Goal: Communication & Community: Answer question/provide support

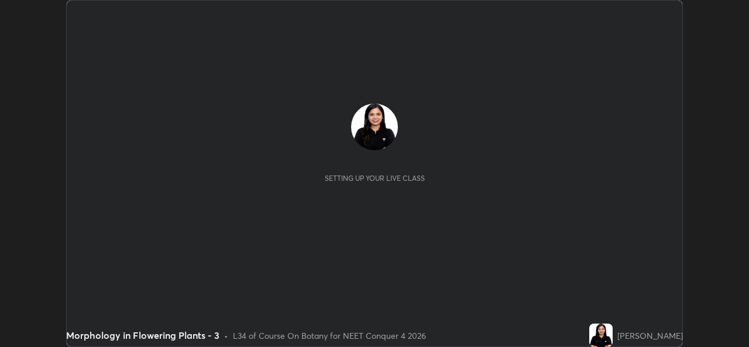
click at [660, 8] on button "START CLASS" at bounding box center [651, 12] width 53 height 14
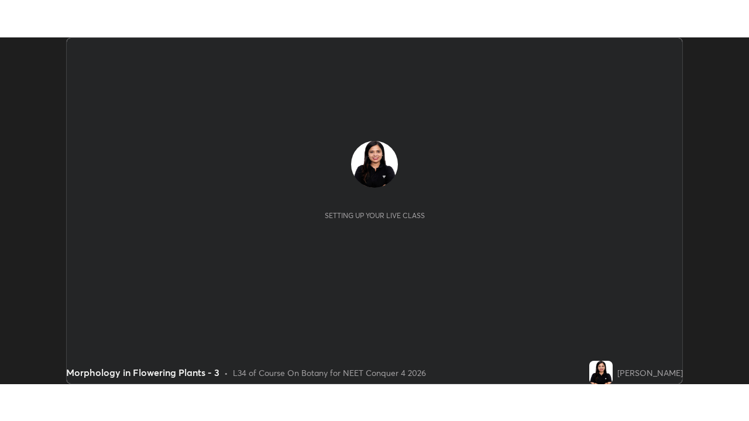
scroll to position [347, 749]
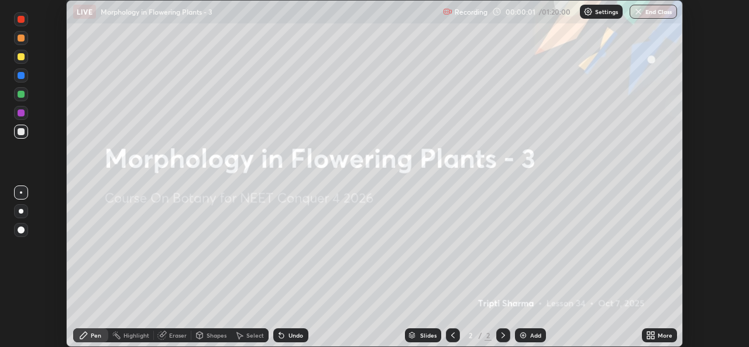
click at [661, 329] on div "More" at bounding box center [659, 335] width 35 height 14
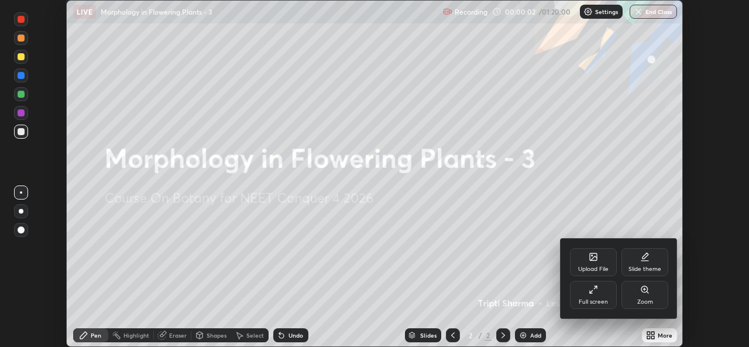
click at [597, 293] on icon at bounding box center [593, 289] width 9 height 9
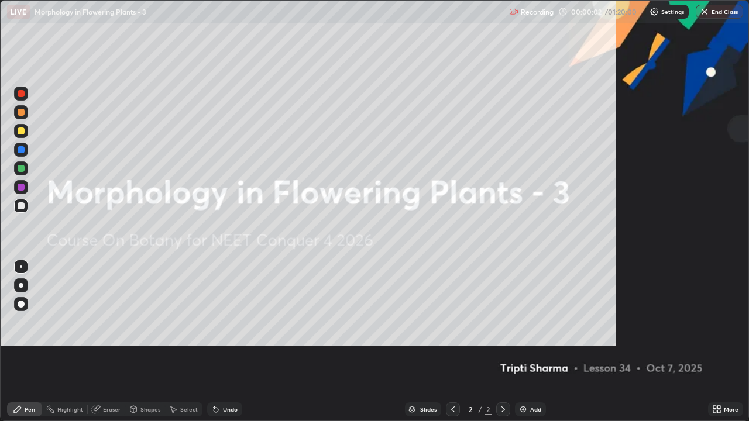
scroll to position [421, 749]
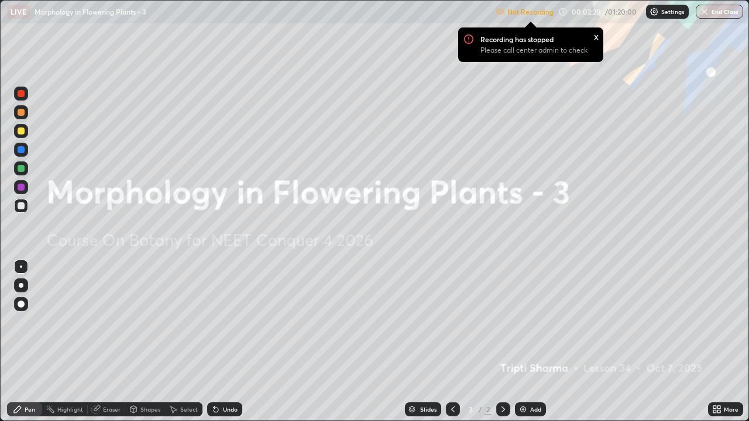
click at [663, 12] on p "Settings" at bounding box center [672, 12] width 23 height 6
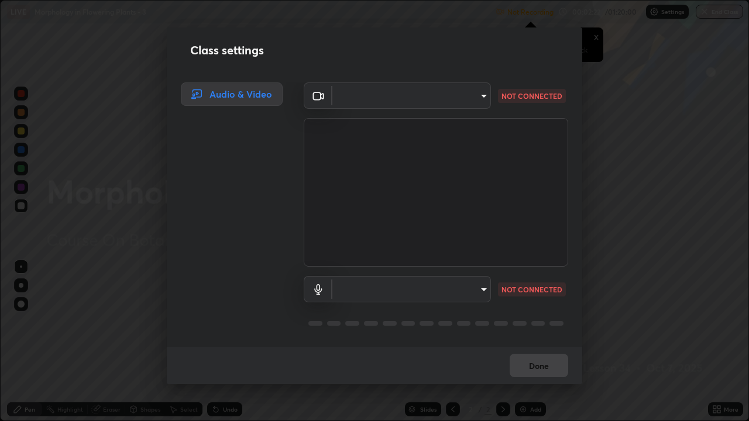
type input "543f6dd7cf1c6d0aa6bd558e202a88d07b5a4d761673354d02a604c193450d79"
type input "99848f2a9d109760ec62b66e2f255c73a791916cfc686045695a6d5e2156f403"
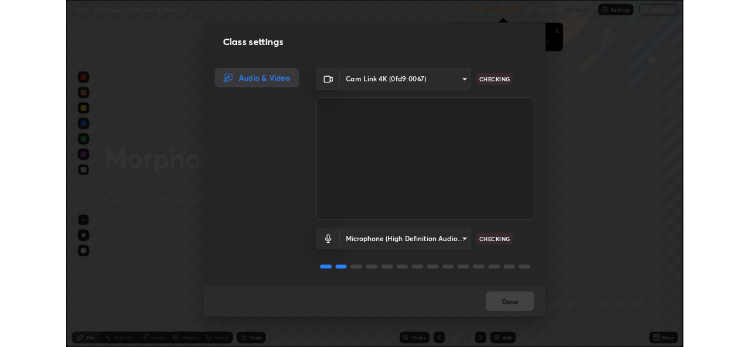
scroll to position [1, 0]
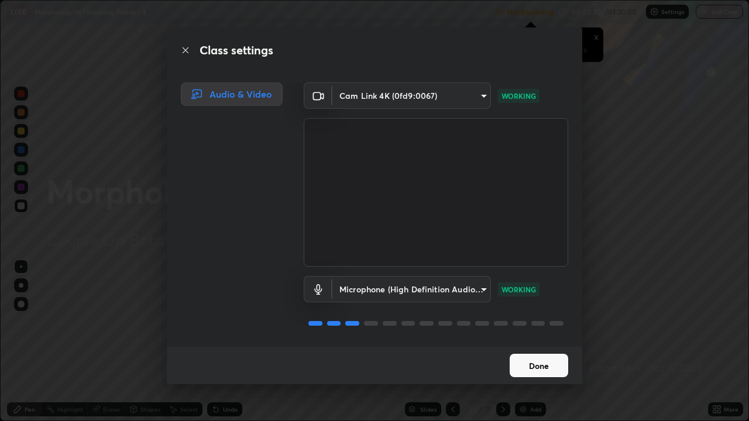
click at [537, 347] on button "Done" at bounding box center [539, 365] width 59 height 23
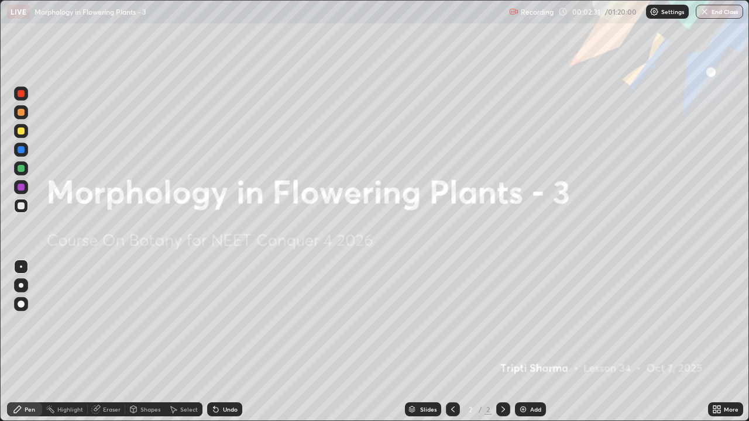
click at [531, 347] on div "Add" at bounding box center [530, 410] width 31 height 14
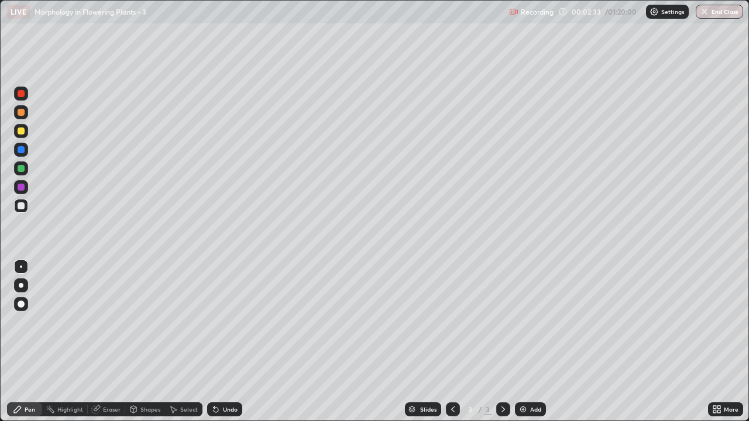
click at [22, 131] on div at bounding box center [21, 131] width 7 height 7
click at [20, 307] on div at bounding box center [21, 304] width 7 height 7
click at [64, 347] on div "Highlight" at bounding box center [70, 410] width 26 height 6
click at [104, 347] on div "Eraser" at bounding box center [106, 410] width 37 height 14
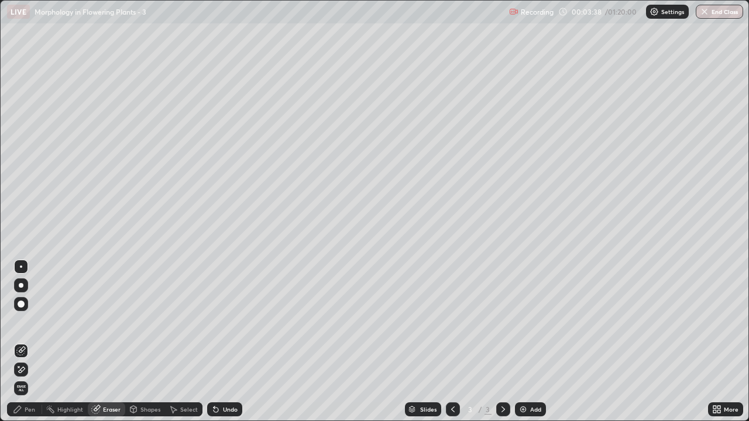
click at [22, 347] on icon at bounding box center [17, 409] width 9 height 9
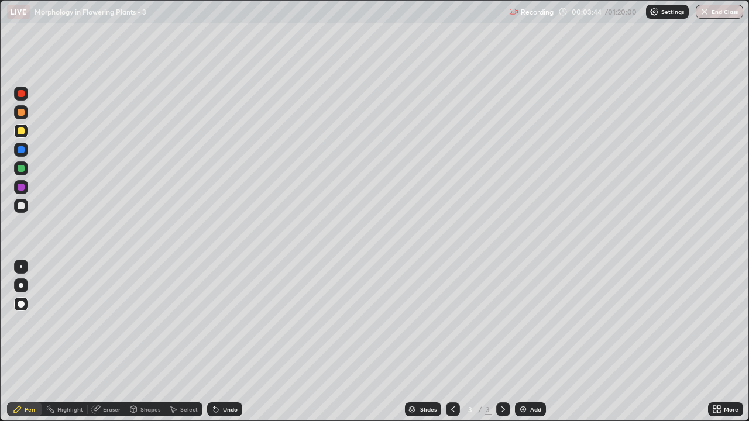
click at [22, 207] on div at bounding box center [21, 206] width 7 height 7
click at [225, 347] on div "Undo" at bounding box center [224, 410] width 35 height 14
click at [100, 347] on icon at bounding box center [95, 409] width 9 height 9
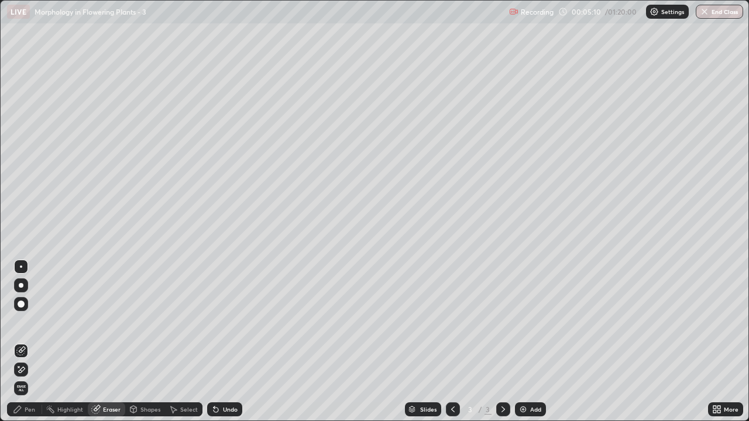
click at [29, 347] on div "Pen" at bounding box center [24, 410] width 35 height 14
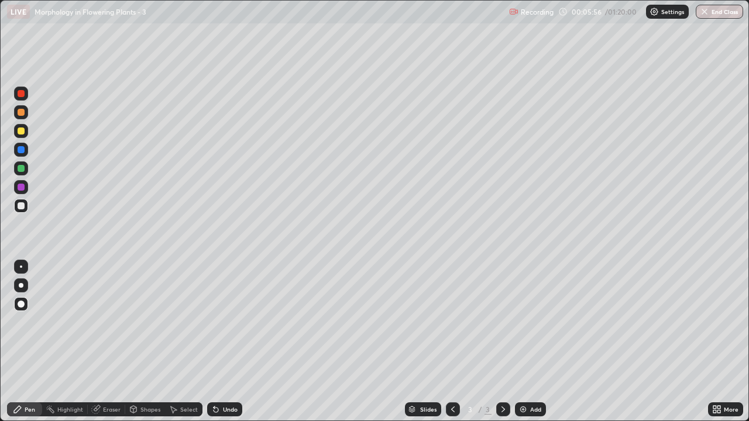
click at [533, 347] on div "Add" at bounding box center [535, 410] width 11 height 6
click at [22, 133] on div at bounding box center [21, 131] width 7 height 7
click at [23, 168] on div at bounding box center [21, 168] width 7 height 7
click at [225, 347] on div "Undo" at bounding box center [230, 410] width 15 height 6
click at [100, 347] on icon at bounding box center [95, 409] width 9 height 9
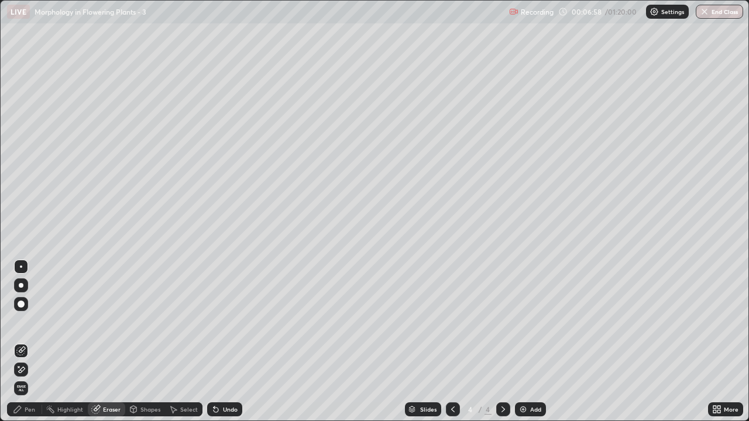
click at [35, 347] on div "Pen" at bounding box center [24, 410] width 35 height 14
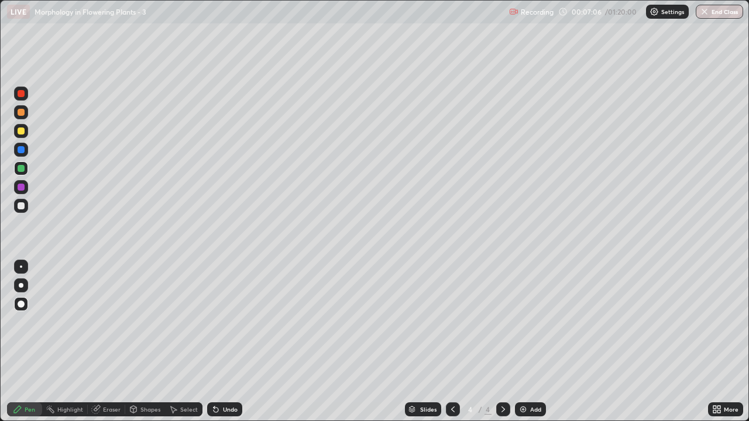
click at [26, 207] on div at bounding box center [21, 206] width 14 height 14
click at [22, 285] on div at bounding box center [21, 285] width 5 height 5
click at [530, 347] on div "Add" at bounding box center [535, 410] width 11 height 6
click at [719, 347] on icon at bounding box center [716, 409] width 9 height 9
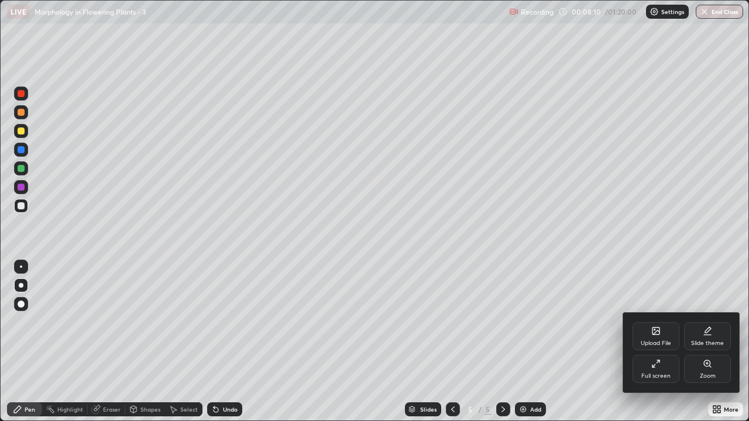
click at [657, 347] on div "Full screen" at bounding box center [656, 369] width 47 height 28
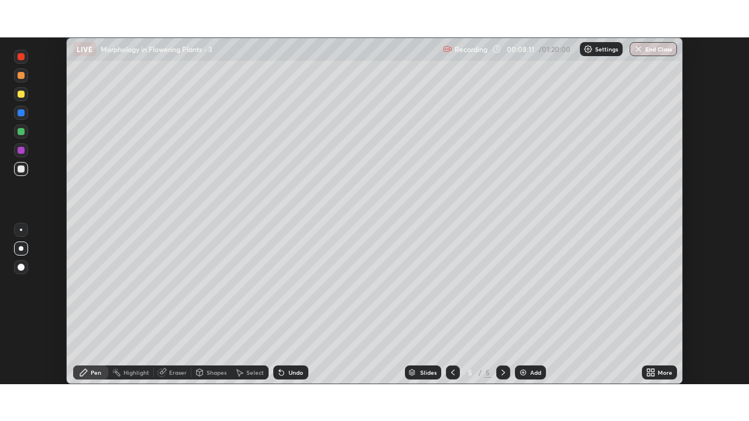
scroll to position [58187, 57785]
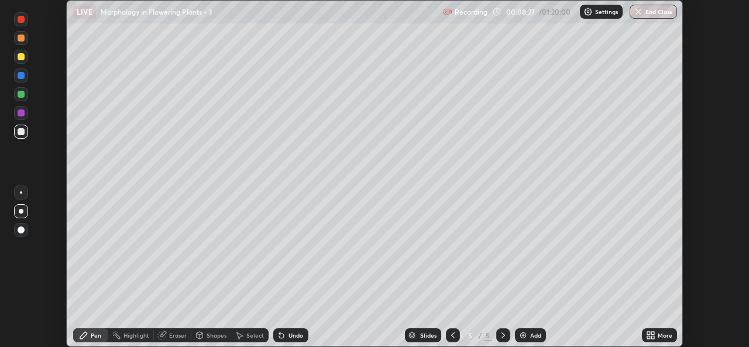
click at [654, 335] on icon at bounding box center [652, 333] width 3 height 3
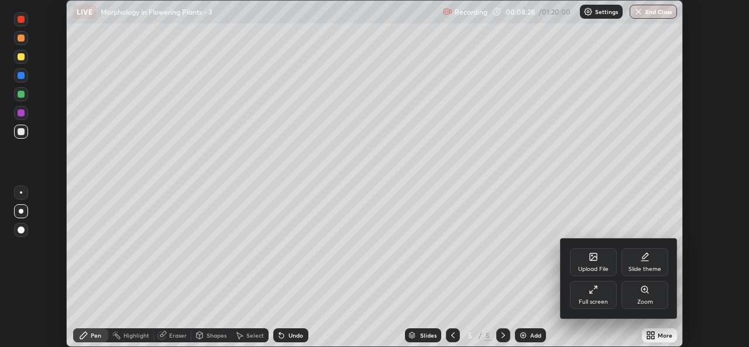
click at [590, 295] on div "Full screen" at bounding box center [593, 295] width 47 height 28
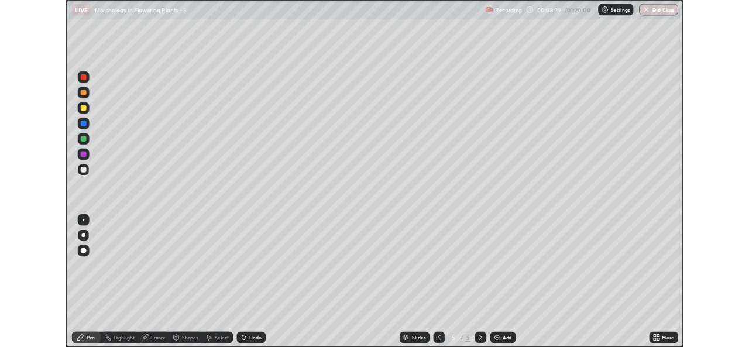
scroll to position [421, 749]
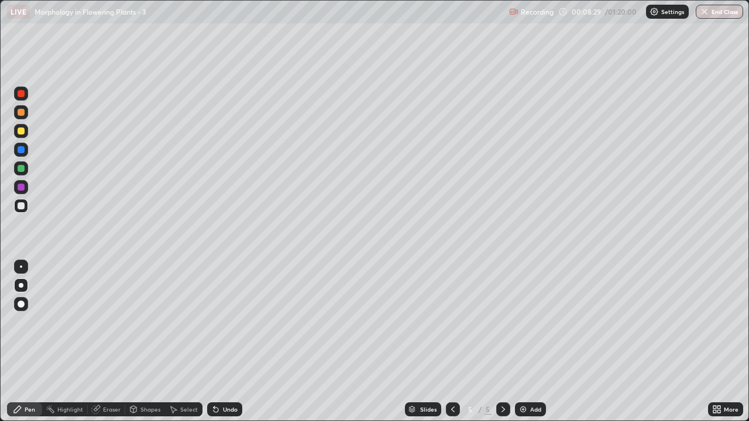
click at [452, 347] on icon at bounding box center [452, 409] width 9 height 9
click at [502, 347] on icon at bounding box center [503, 409] width 9 height 9
click at [226, 347] on div "Undo" at bounding box center [230, 410] width 15 height 6
click at [25, 131] on div at bounding box center [21, 131] width 14 height 14
click at [457, 347] on div at bounding box center [453, 410] width 14 height 14
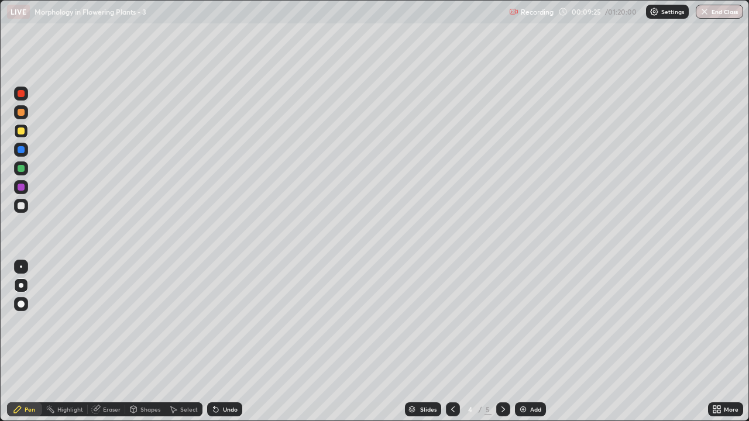
click at [22, 208] on div at bounding box center [21, 206] width 7 height 7
click at [502, 347] on icon at bounding box center [503, 409] width 9 height 9
click at [533, 347] on div "Add" at bounding box center [535, 410] width 11 height 6
click at [22, 306] on div at bounding box center [21, 304] width 7 height 7
click at [23, 113] on div at bounding box center [21, 112] width 7 height 7
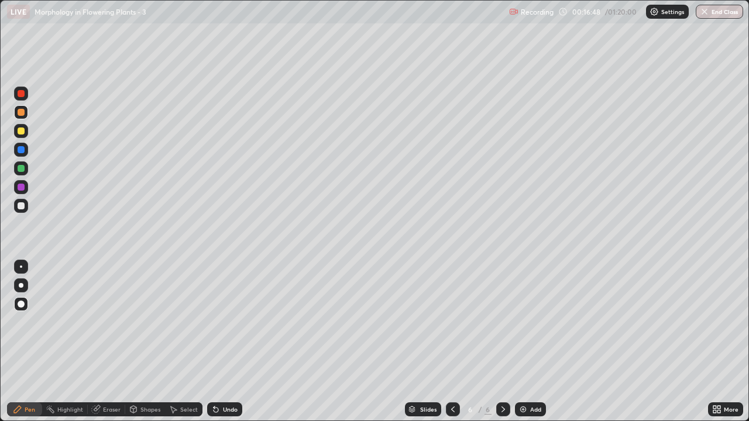
click at [108, 347] on div "Eraser" at bounding box center [112, 410] width 18 height 6
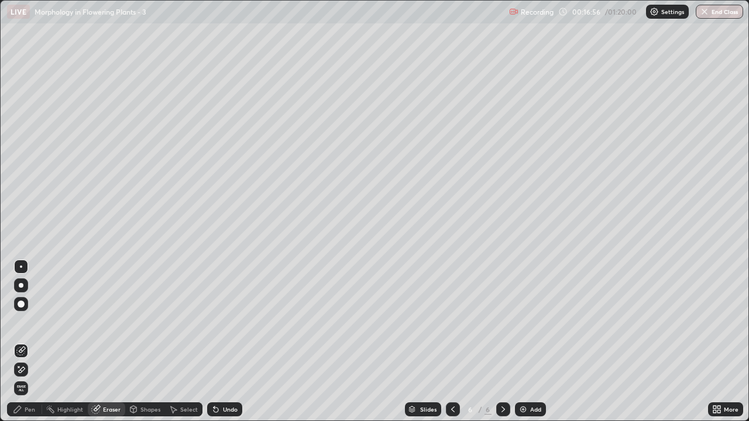
click at [32, 347] on div "Pen" at bounding box center [30, 410] width 11 height 6
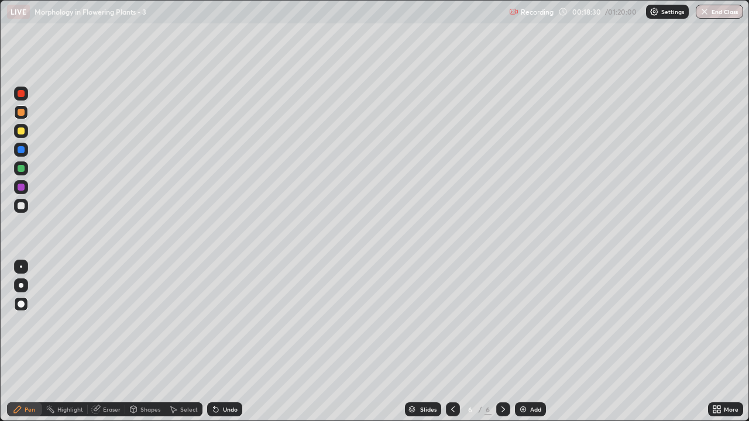
click at [532, 347] on div "Add" at bounding box center [535, 410] width 11 height 6
click at [452, 347] on icon at bounding box center [452, 409] width 9 height 9
click at [108, 347] on div "Eraser" at bounding box center [112, 410] width 18 height 6
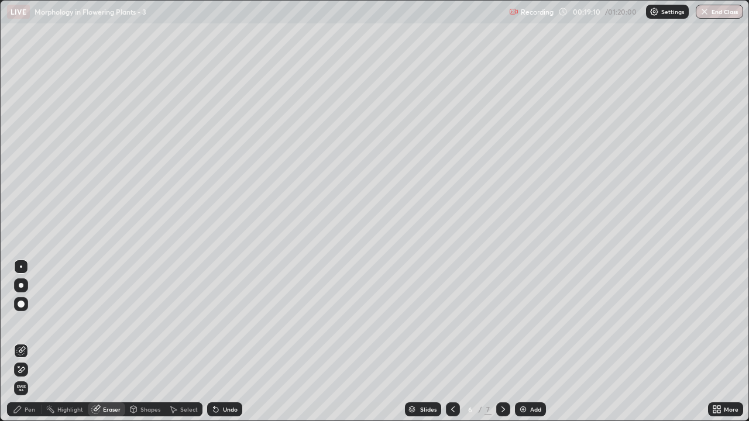
click at [26, 347] on span "Erase all" at bounding box center [21, 388] width 13 height 7
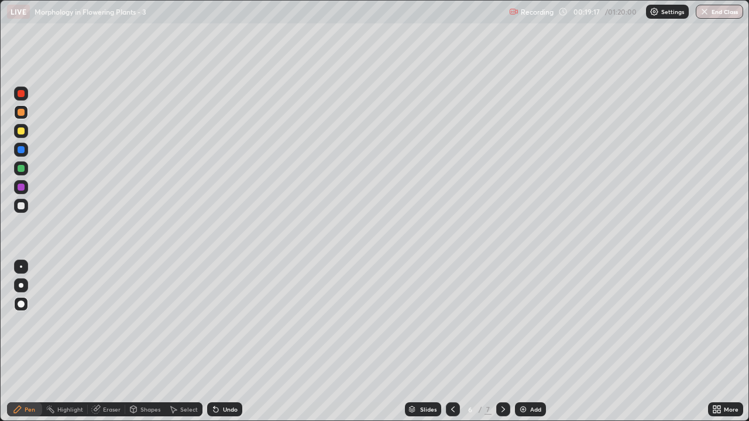
click at [22, 209] on div at bounding box center [21, 206] width 7 height 7
click at [105, 347] on div "Eraser" at bounding box center [112, 410] width 18 height 6
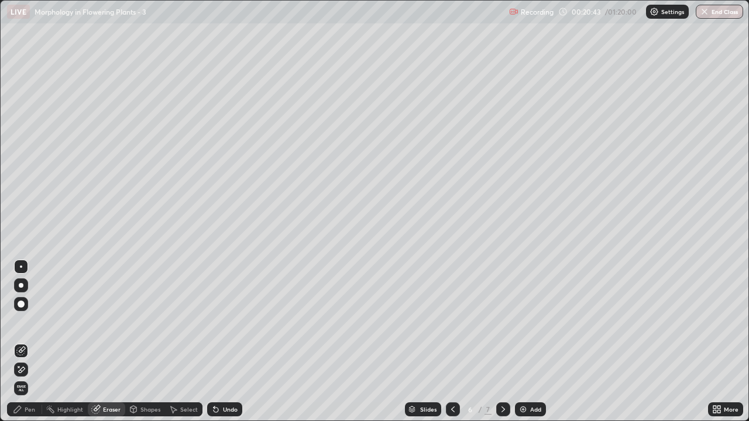
click at [22, 347] on span "Erase all" at bounding box center [21, 388] width 13 height 7
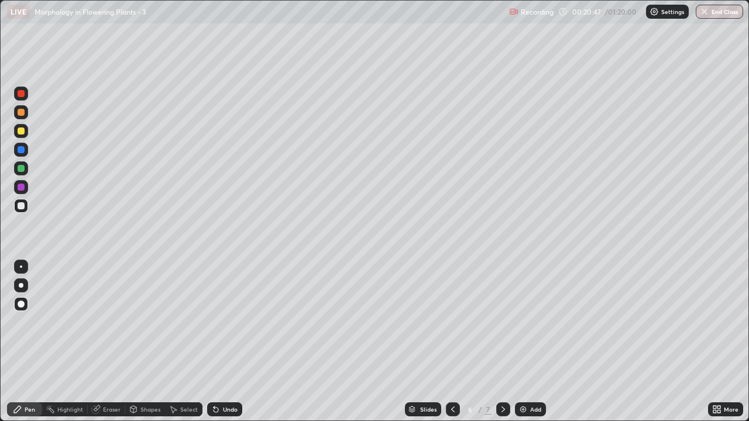
click at [451, 347] on icon at bounding box center [452, 409] width 9 height 9
click at [499, 347] on div at bounding box center [503, 410] width 14 height 14
click at [21, 113] on div at bounding box center [21, 112] width 7 height 7
click at [24, 169] on div at bounding box center [21, 168] width 7 height 7
click at [496, 347] on div at bounding box center [503, 410] width 14 height 14
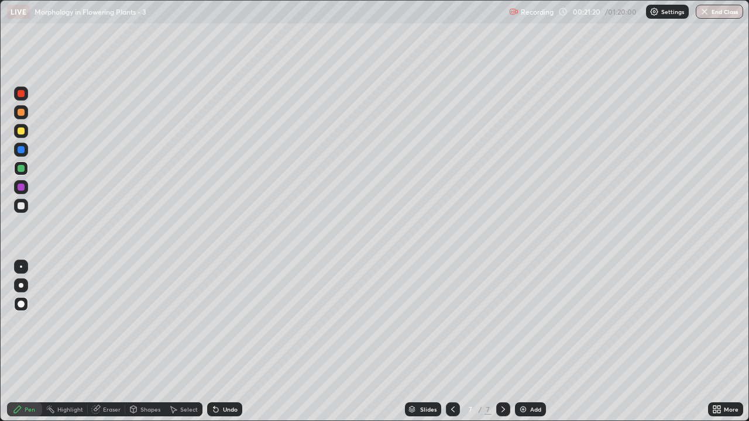
click at [111, 347] on div "Eraser" at bounding box center [112, 410] width 18 height 6
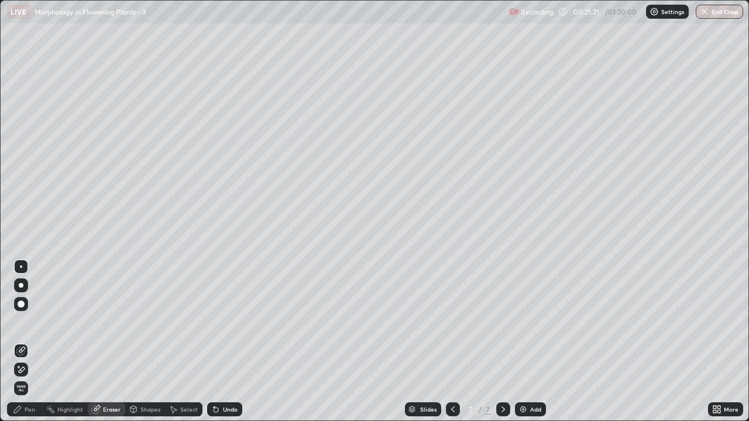
click at [26, 347] on span "Erase all" at bounding box center [21, 388] width 13 height 7
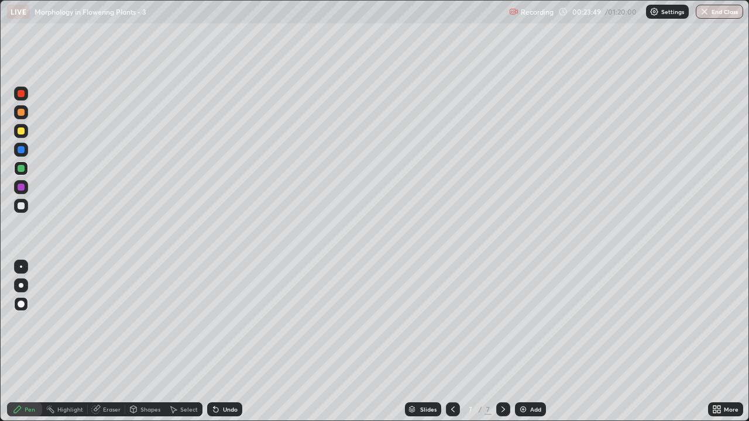
click at [722, 347] on div "More" at bounding box center [725, 410] width 35 height 14
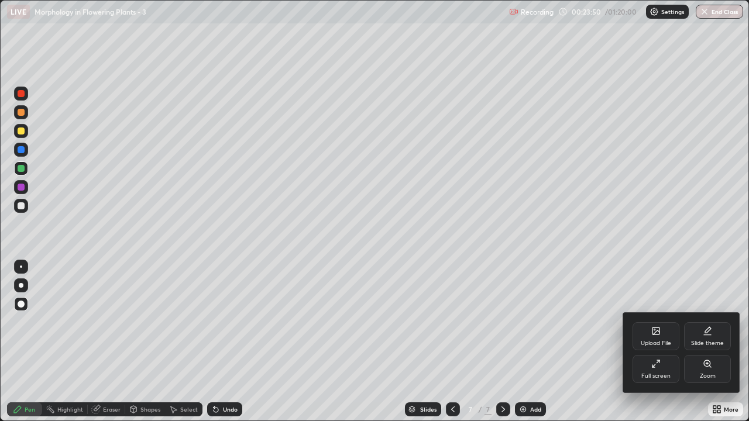
click at [655, 347] on div "Full screen" at bounding box center [656, 376] width 29 height 6
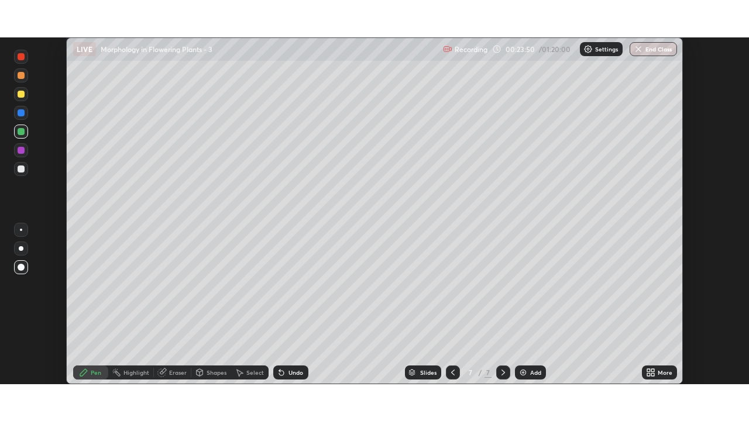
scroll to position [58187, 57785]
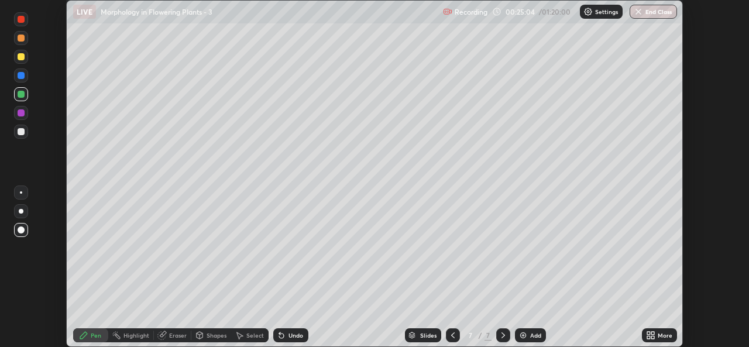
click at [527, 334] on div "Add" at bounding box center [530, 335] width 31 height 14
click at [452, 335] on icon at bounding box center [452, 335] width 9 height 9
click at [451, 334] on icon at bounding box center [452, 335] width 9 height 9
click at [653, 337] on icon at bounding box center [652, 337] width 3 height 3
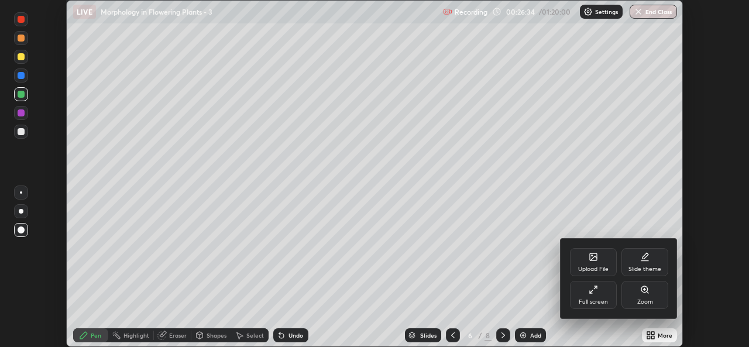
click at [601, 296] on div "Full screen" at bounding box center [593, 295] width 47 height 28
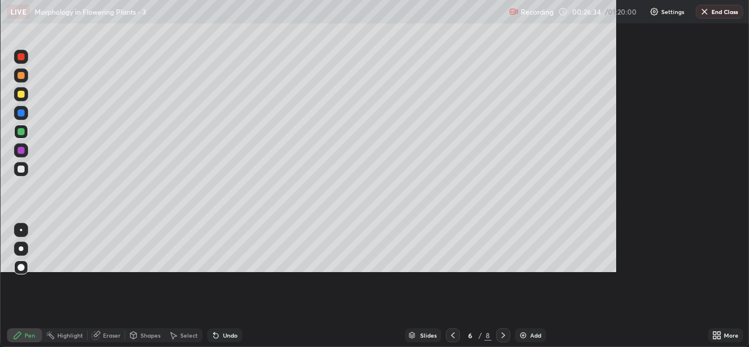
scroll to position [421, 749]
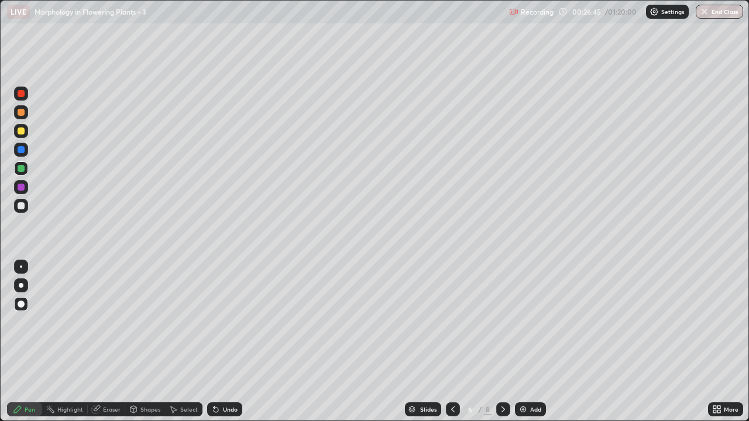
click at [228, 347] on div "Undo" at bounding box center [230, 410] width 15 height 6
click at [225, 347] on div "Undo" at bounding box center [230, 410] width 15 height 6
click at [502, 347] on icon at bounding box center [503, 409] width 9 height 9
click at [450, 347] on icon at bounding box center [452, 409] width 9 height 9
click at [524, 347] on img at bounding box center [523, 409] width 9 height 9
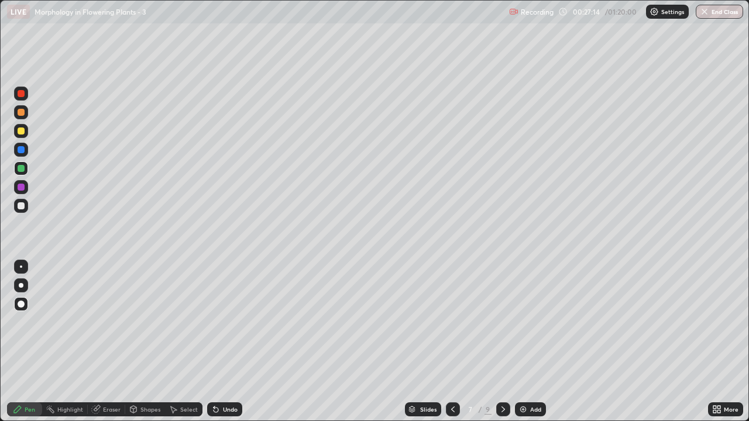
click at [22, 204] on div at bounding box center [21, 206] width 7 height 7
click at [455, 347] on div at bounding box center [453, 410] width 14 height 14
click at [502, 347] on icon at bounding box center [503, 409] width 9 height 9
click at [502, 347] on icon at bounding box center [504, 410] width 4 height 6
click at [107, 347] on div "Eraser" at bounding box center [112, 410] width 18 height 6
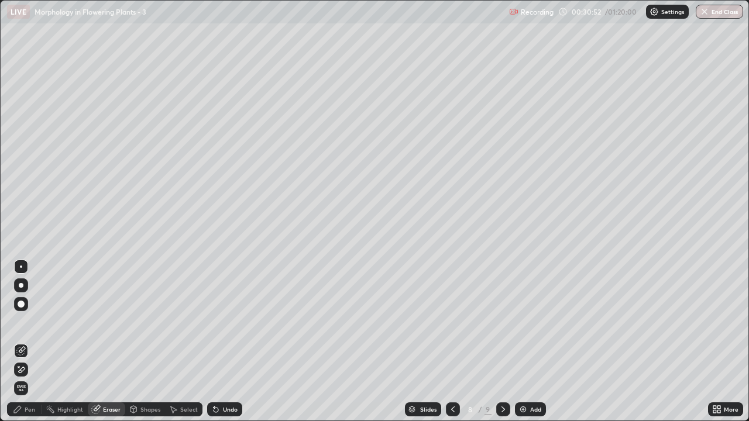
click at [452, 347] on icon at bounding box center [452, 409] width 9 height 9
click at [502, 347] on icon at bounding box center [504, 410] width 4 height 6
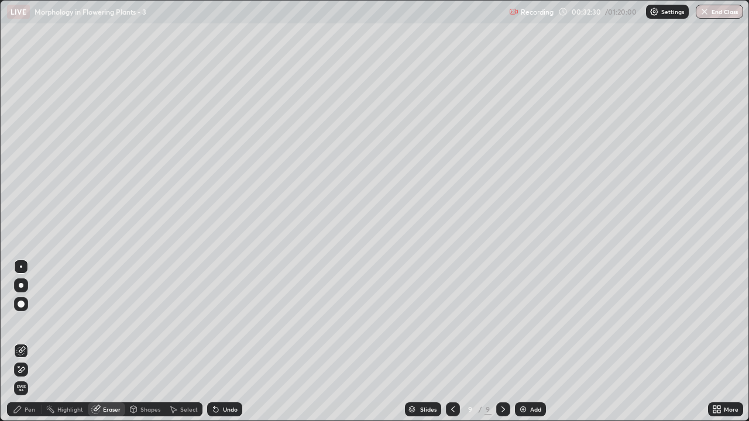
click at [226, 347] on div "Undo" at bounding box center [230, 410] width 15 height 6
click at [23, 347] on div "Pen" at bounding box center [24, 410] width 35 height 14
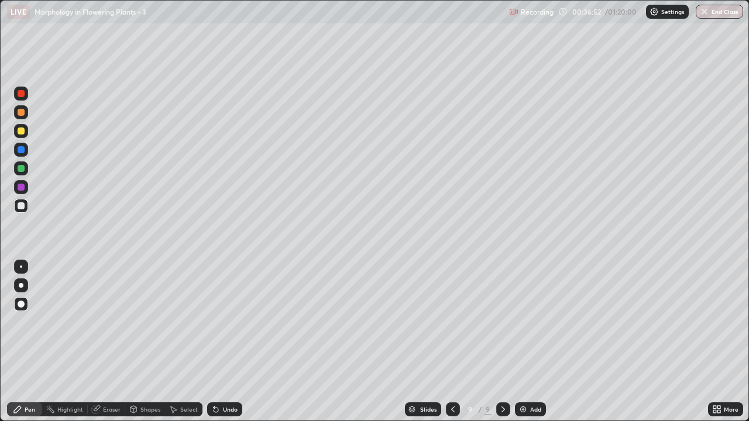
click at [452, 347] on icon at bounding box center [452, 409] width 9 height 9
click at [451, 347] on icon at bounding box center [452, 409] width 9 height 9
click at [500, 347] on icon at bounding box center [503, 409] width 9 height 9
click at [103, 347] on div "Eraser" at bounding box center [112, 410] width 18 height 6
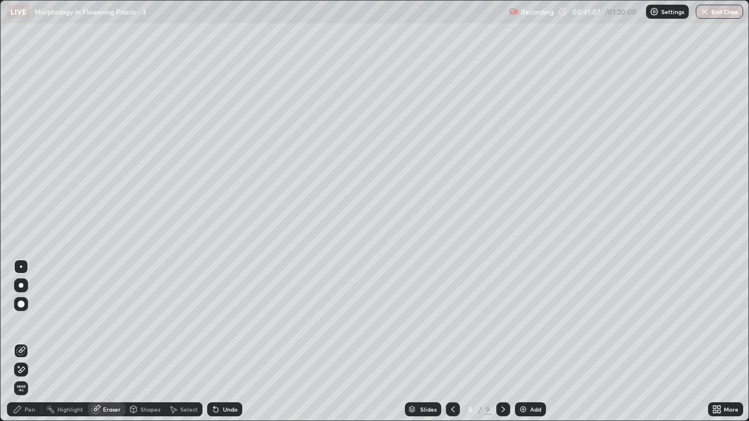
click at [25, 347] on span "Erase all" at bounding box center [21, 388] width 13 height 7
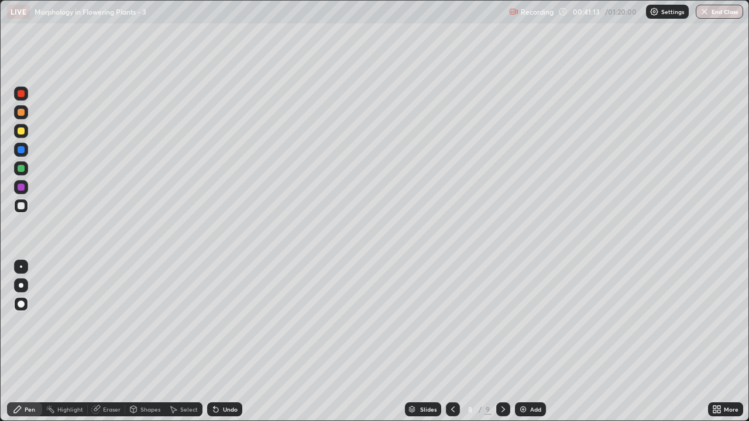
click at [502, 347] on icon at bounding box center [503, 409] width 9 height 9
click at [97, 347] on icon at bounding box center [95, 409] width 9 height 9
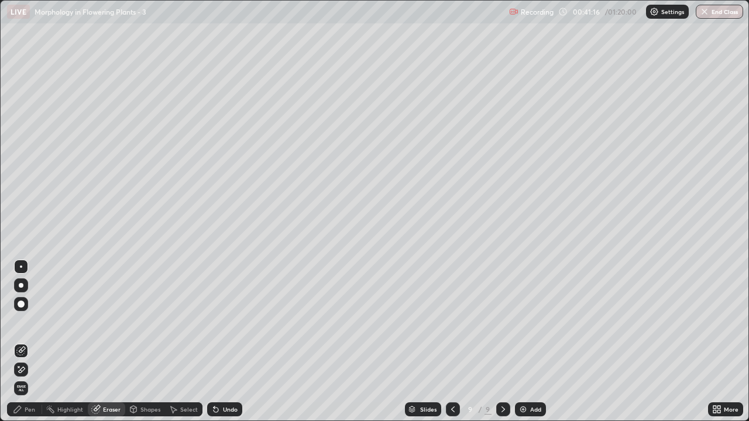
click at [21, 347] on span "Erase all" at bounding box center [21, 388] width 13 height 7
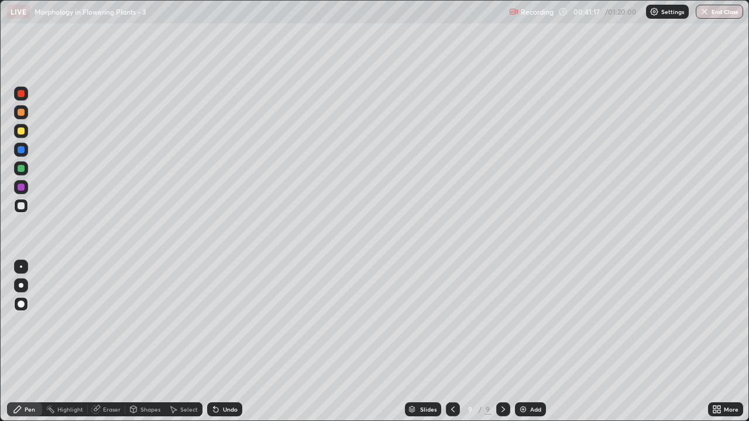
click at [452, 347] on icon at bounding box center [452, 409] width 9 height 9
click at [451, 347] on icon at bounding box center [452, 409] width 9 height 9
click at [497, 347] on div at bounding box center [503, 410] width 14 height 14
click at [22, 169] on div at bounding box center [21, 168] width 7 height 7
click at [105, 347] on div "Eraser" at bounding box center [112, 410] width 18 height 6
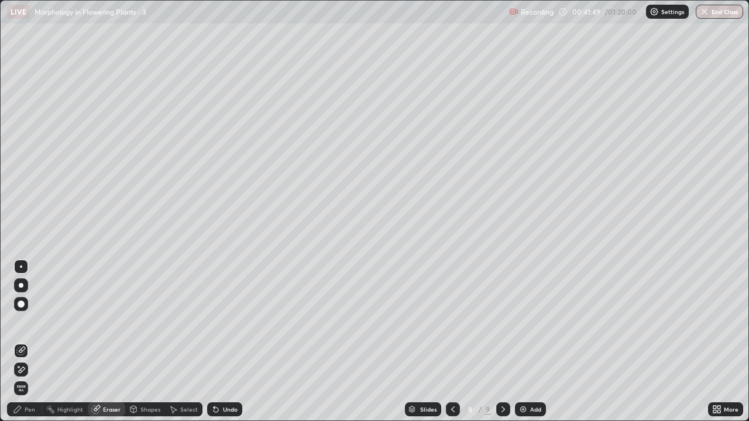
click at [34, 347] on div "Pen" at bounding box center [30, 410] width 11 height 6
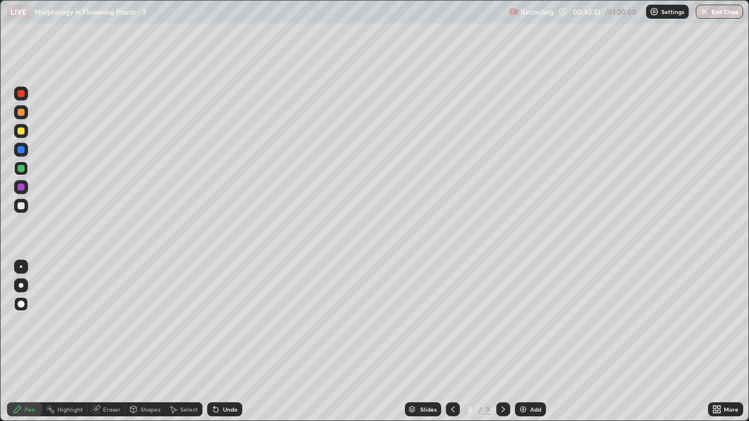
click at [20, 208] on div at bounding box center [21, 206] width 7 height 7
click at [22, 169] on div at bounding box center [21, 168] width 7 height 7
click at [24, 136] on div at bounding box center [21, 131] width 14 height 14
click at [19, 188] on div at bounding box center [21, 187] width 7 height 7
click at [18, 208] on div at bounding box center [21, 206] width 14 height 14
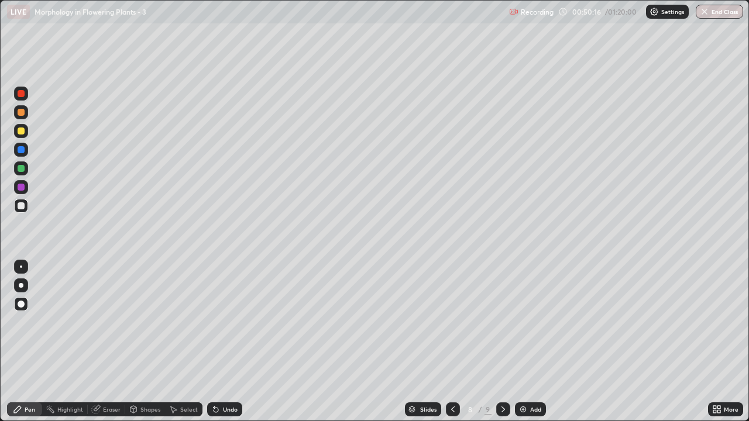
click at [502, 347] on icon at bounding box center [503, 409] width 9 height 9
click at [22, 118] on div at bounding box center [21, 112] width 14 height 14
click at [20, 138] on div at bounding box center [21, 131] width 14 height 14
click at [451, 347] on icon at bounding box center [452, 409] width 9 height 9
click at [502, 347] on icon at bounding box center [503, 409] width 9 height 9
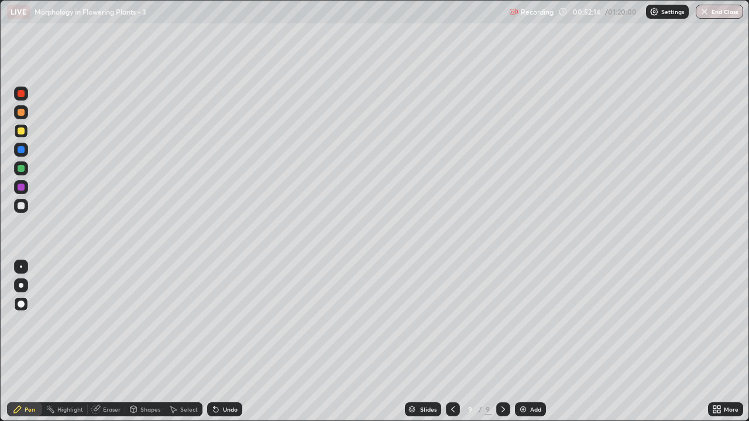
click at [23, 207] on div at bounding box center [21, 206] width 7 height 7
click at [217, 347] on icon at bounding box center [215, 409] width 9 height 9
click at [228, 347] on div "Undo" at bounding box center [230, 410] width 15 height 6
click at [525, 347] on img at bounding box center [523, 409] width 9 height 9
click at [23, 114] on div at bounding box center [21, 112] width 7 height 7
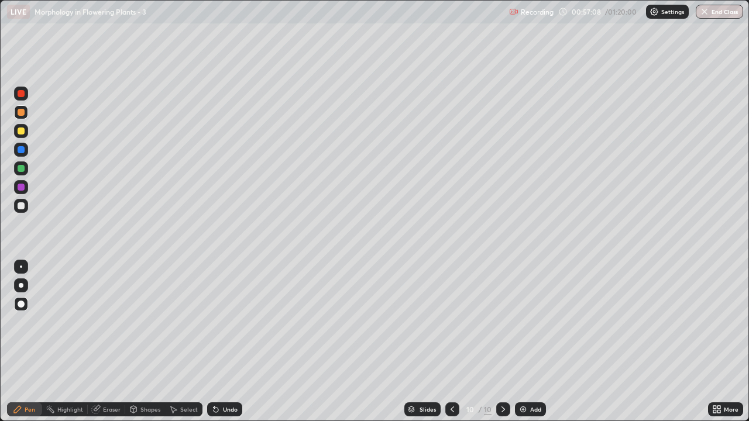
click at [214, 347] on icon at bounding box center [216, 410] width 5 height 5
click at [451, 347] on icon at bounding box center [452, 409] width 9 height 9
click at [497, 347] on div at bounding box center [503, 410] width 14 height 14
click at [22, 206] on div at bounding box center [21, 206] width 7 height 7
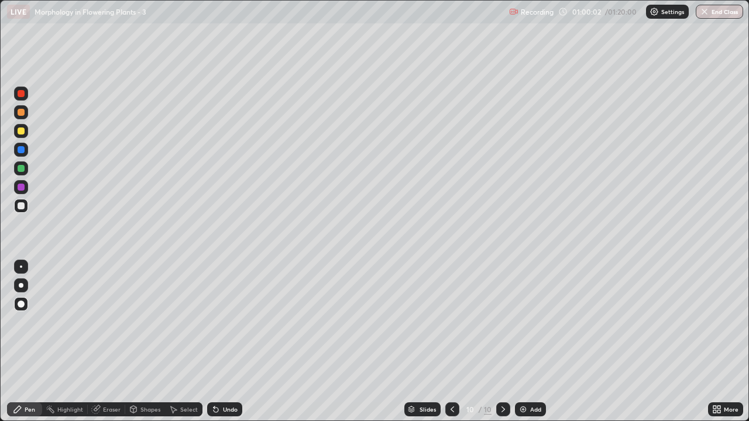
click at [530, 347] on div "Add" at bounding box center [530, 410] width 31 height 14
click at [22, 170] on div at bounding box center [21, 168] width 7 height 7
click at [715, 347] on icon at bounding box center [716, 409] width 9 height 9
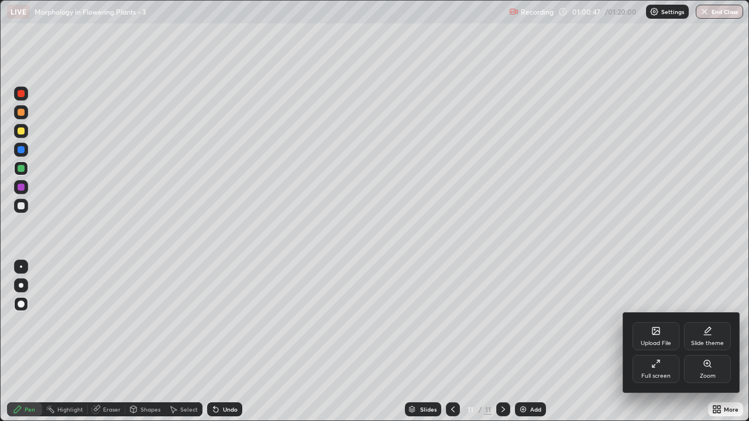
click at [656, 347] on div "Full screen" at bounding box center [656, 376] width 29 height 6
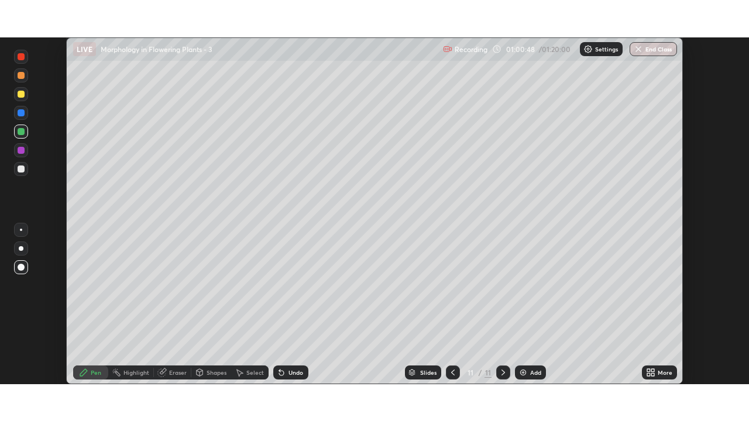
scroll to position [58187, 57785]
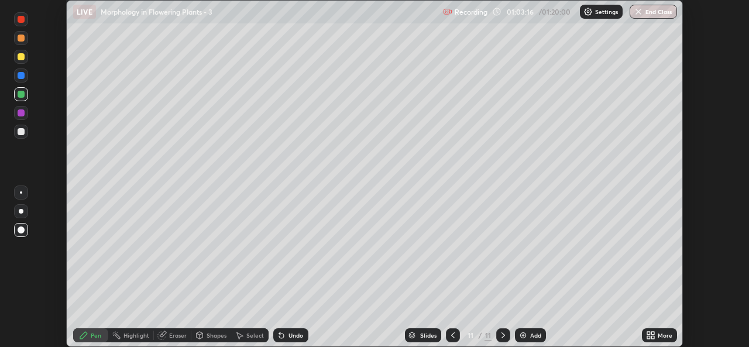
click at [649, 338] on icon at bounding box center [648, 337] width 3 height 3
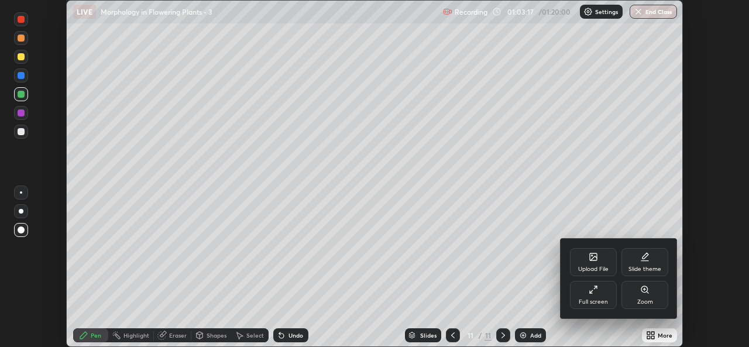
click at [624, 306] on div "Zoom" at bounding box center [645, 295] width 47 height 28
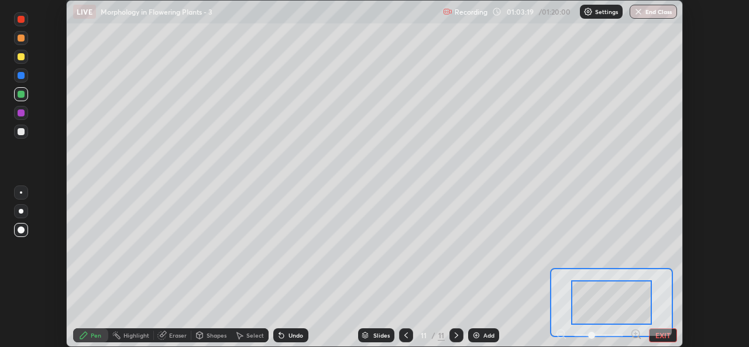
click at [659, 334] on button "EXIT" at bounding box center [663, 335] width 28 height 14
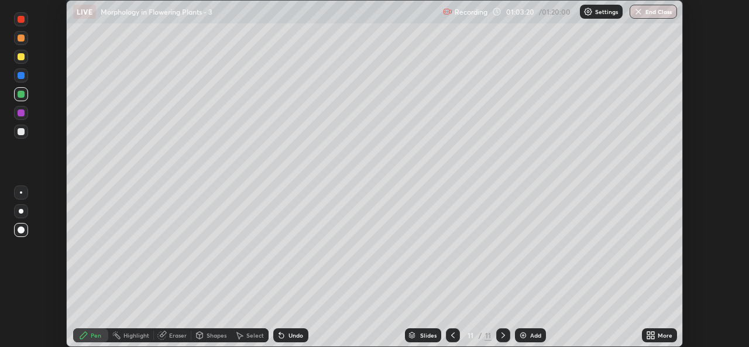
click at [649, 332] on icon at bounding box center [648, 333] width 3 height 3
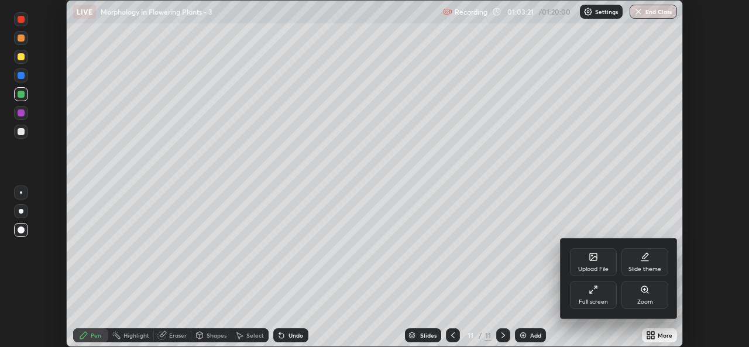
click at [595, 293] on icon at bounding box center [593, 289] width 9 height 9
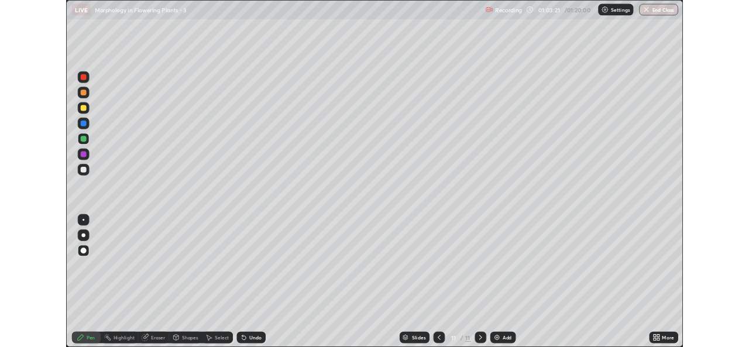
scroll to position [421, 749]
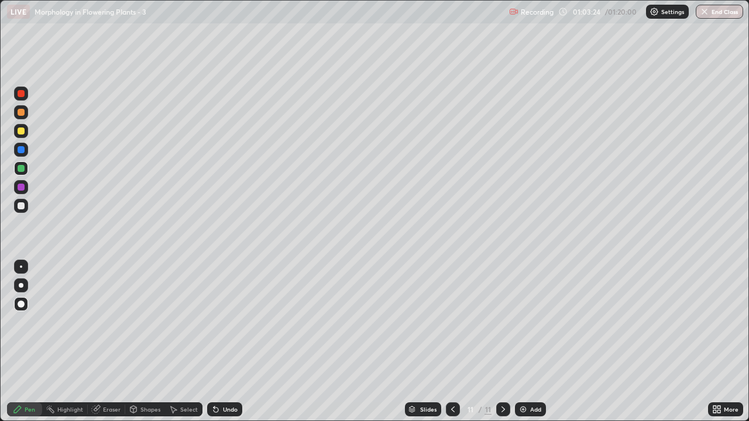
click at [120, 347] on div "Eraser" at bounding box center [106, 410] width 37 height 14
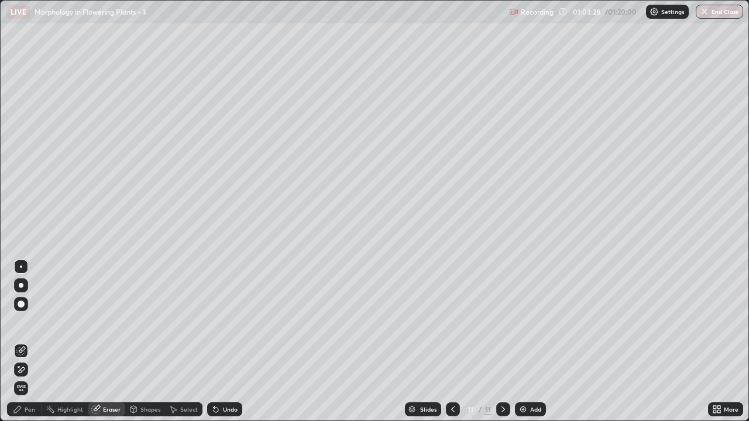
click at [32, 347] on div "Pen" at bounding box center [24, 410] width 35 height 14
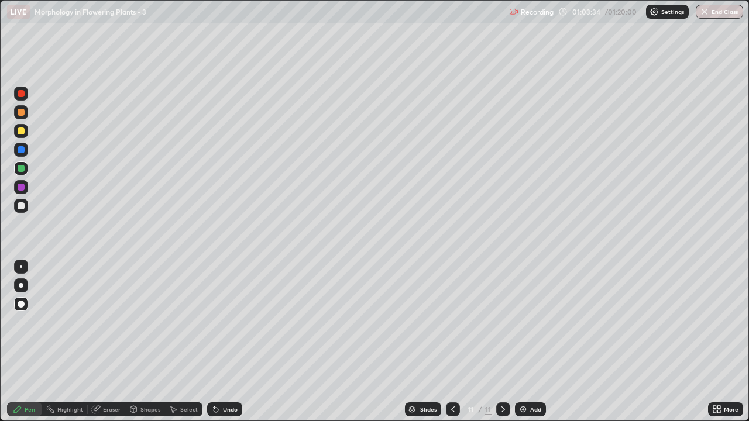
click at [23, 211] on div at bounding box center [21, 206] width 14 height 14
click at [223, 347] on div "Undo" at bounding box center [230, 410] width 15 height 6
click at [226, 347] on div "Undo" at bounding box center [230, 410] width 15 height 6
click at [22, 170] on div at bounding box center [21, 168] width 7 height 7
click at [719, 347] on icon at bounding box center [719, 411] width 3 height 3
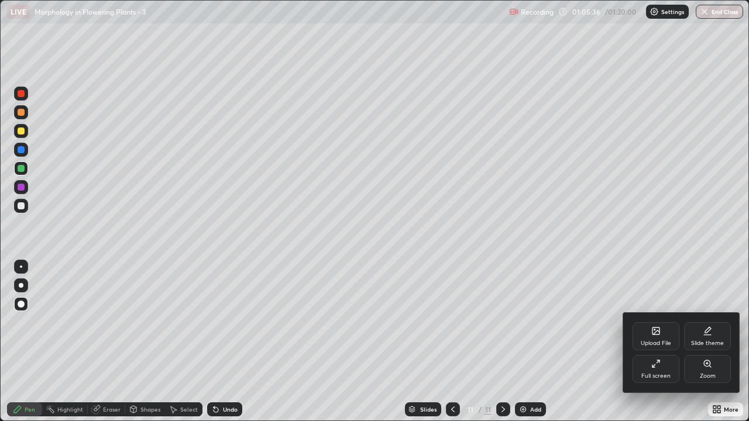
click at [666, 347] on div "Full screen" at bounding box center [656, 369] width 47 height 28
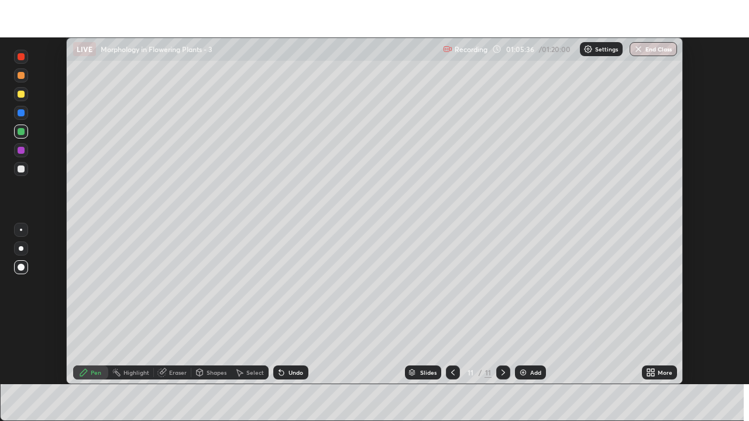
scroll to position [58187, 57785]
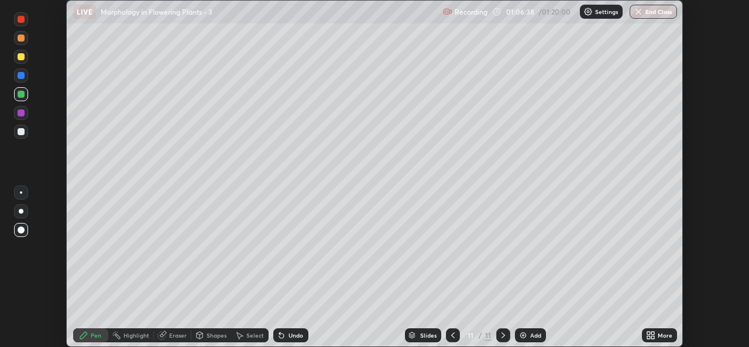
click at [651, 337] on icon at bounding box center [650, 335] width 9 height 9
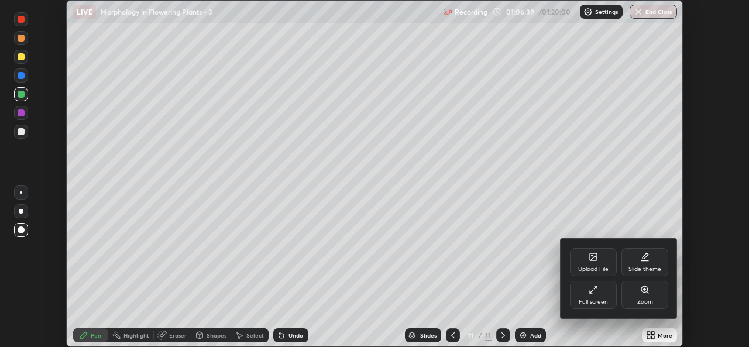
click at [601, 304] on div "Full screen" at bounding box center [593, 302] width 29 height 6
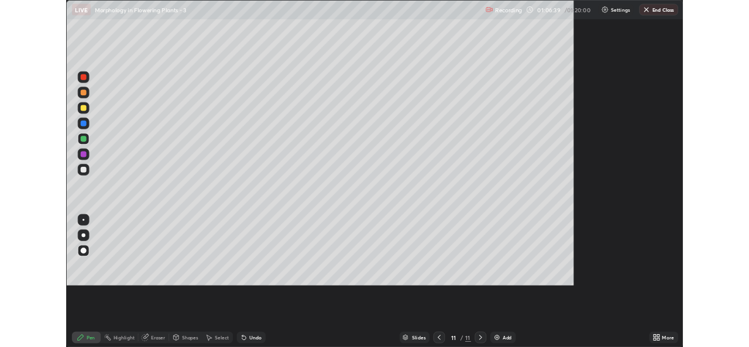
scroll to position [421, 749]
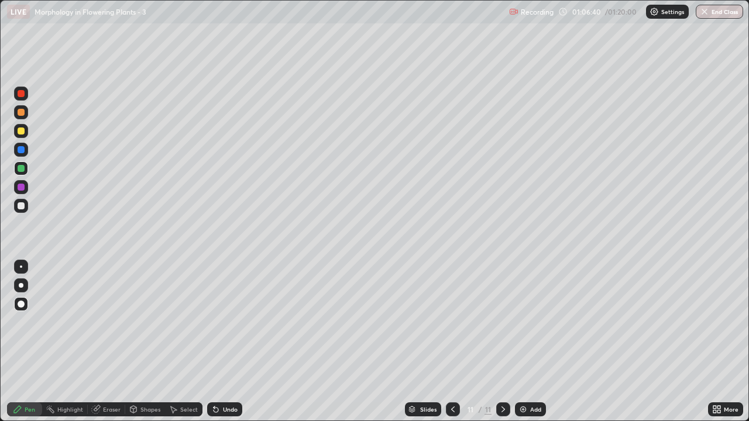
click at [523, 347] on img at bounding box center [523, 409] width 9 height 9
click at [215, 347] on icon at bounding box center [216, 410] width 5 height 5
click at [214, 347] on icon at bounding box center [216, 410] width 5 height 5
click at [719, 347] on icon at bounding box center [719, 411] width 3 height 3
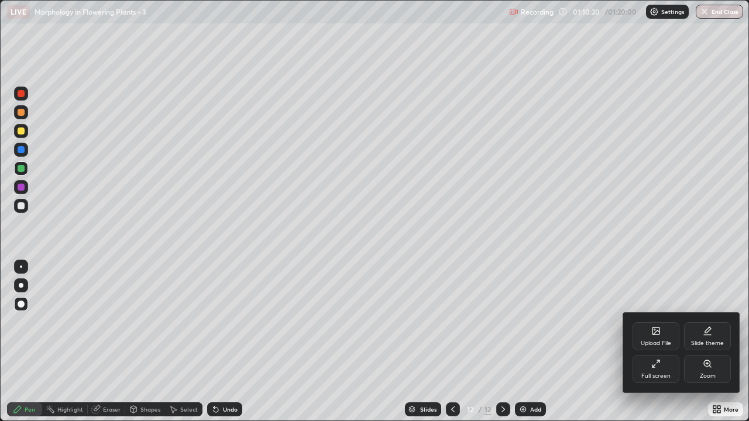
click at [657, 347] on icon at bounding box center [655, 363] width 9 height 9
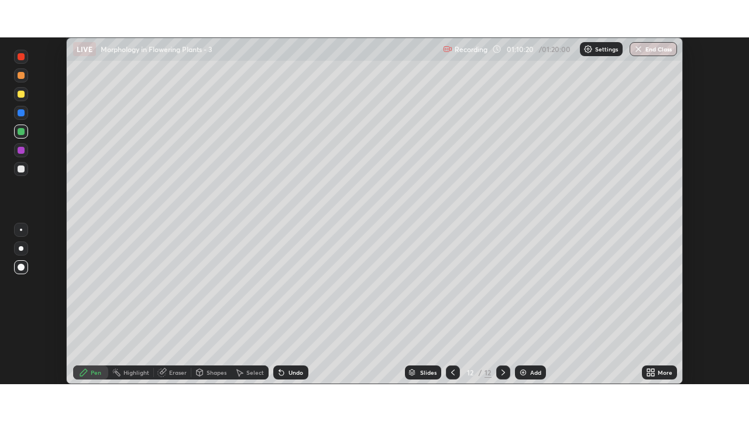
scroll to position [58187, 57785]
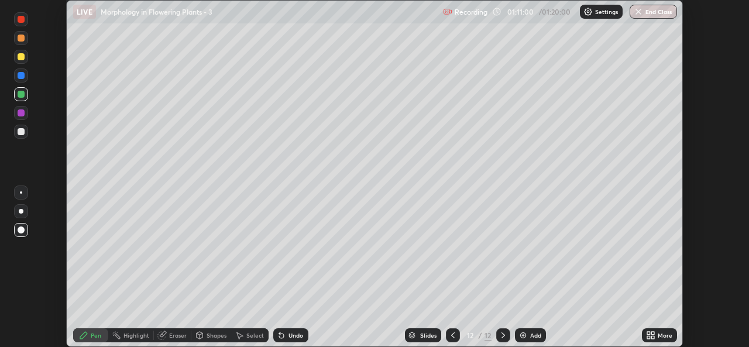
click at [653, 337] on icon at bounding box center [652, 337] width 3 height 3
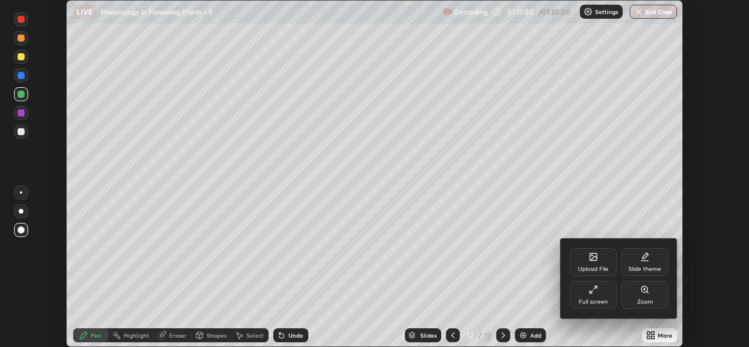
click at [601, 297] on div "Full screen" at bounding box center [593, 295] width 47 height 28
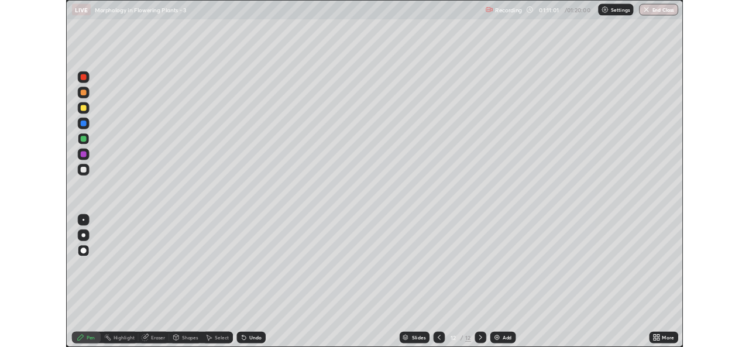
scroll to position [421, 749]
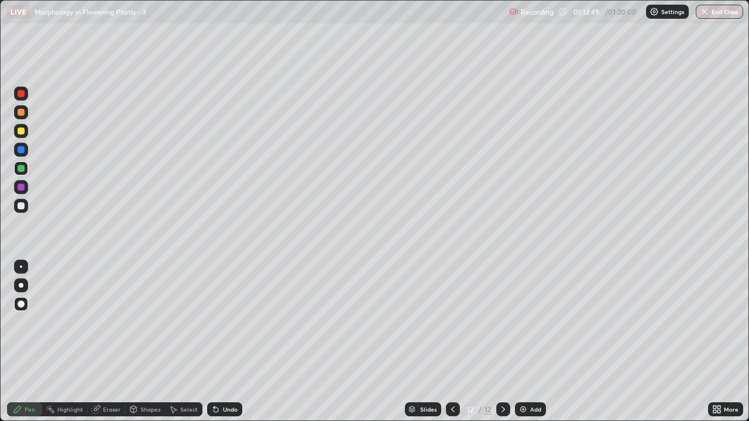
click at [718, 347] on icon at bounding box center [719, 411] width 3 height 3
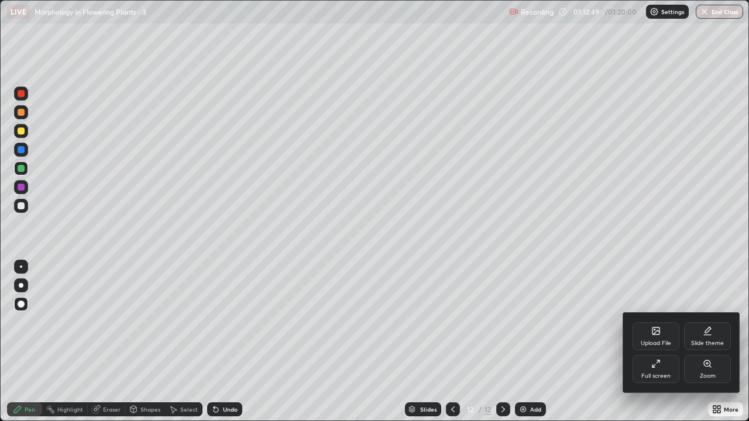
click at [651, 347] on div "Full screen" at bounding box center [656, 369] width 47 height 28
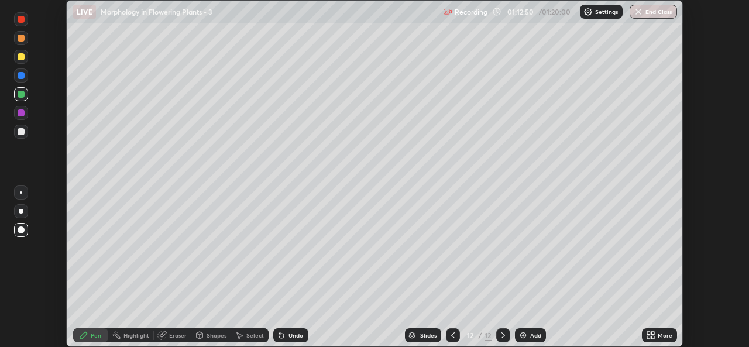
scroll to position [58187, 57785]
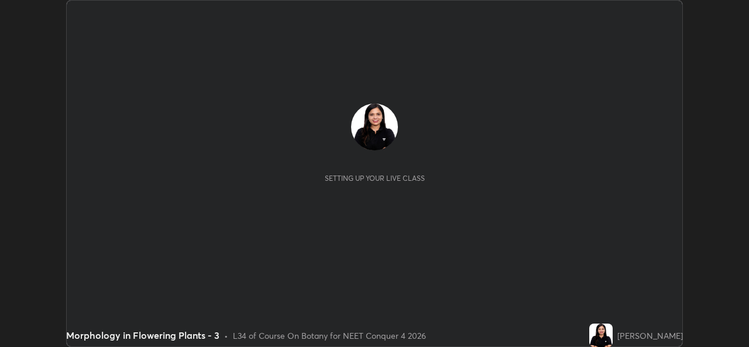
scroll to position [347, 749]
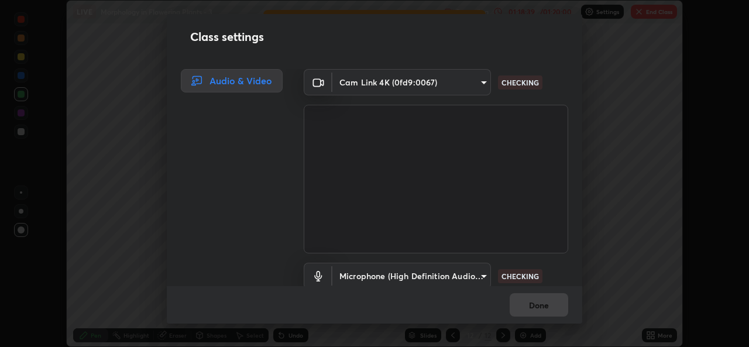
click at [654, 12] on div "Class settings Audio & Video Cam Link 4K (0fd9:0067) 543f6dd7cf1c6d0aa6bd558e20…" at bounding box center [374, 173] width 749 height 347
click at [496, 259] on div "Microphone (High Definition Audio Device) 99848f2a9d109760ec62b66e2f255c73a7919…" at bounding box center [436, 292] width 265 height 78
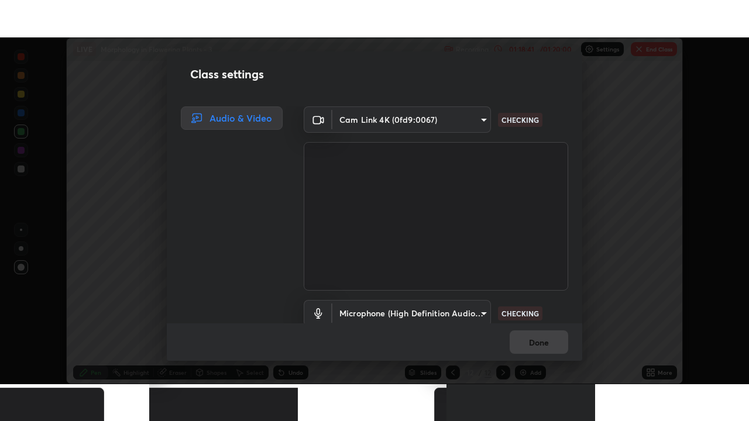
scroll to position [49, 0]
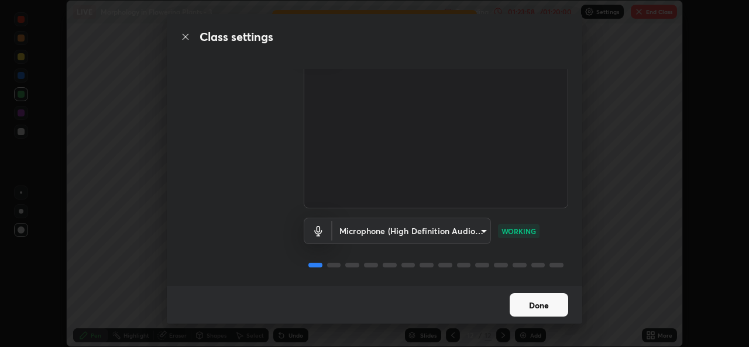
click at [554, 313] on button "Done" at bounding box center [539, 304] width 59 height 23
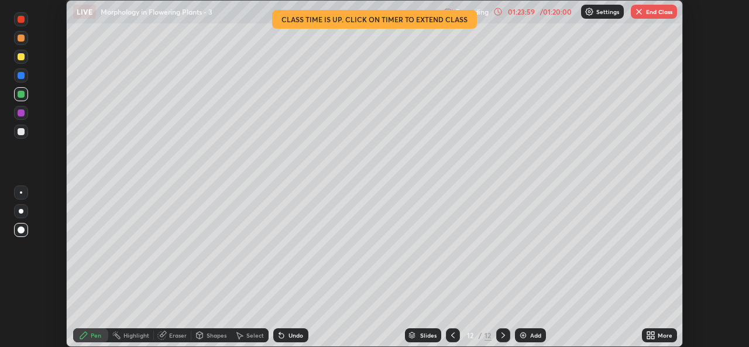
click at [663, 5] on button "End Class" at bounding box center [654, 12] width 46 height 14
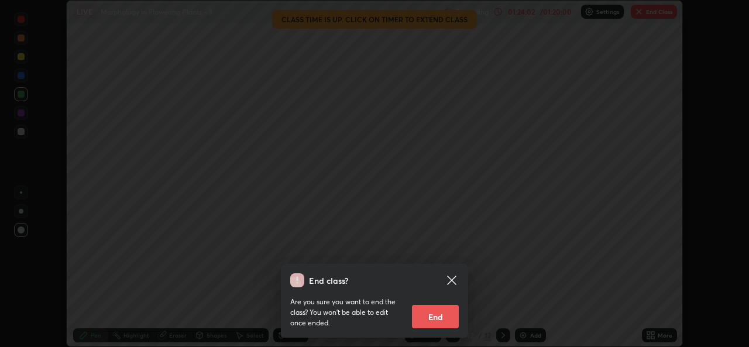
click at [434, 276] on div "End class?" at bounding box center [367, 280] width 155 height 14
click at [433, 328] on div "Are you sure you want to end the class? You won’t be able to edit once ended. E…" at bounding box center [374, 307] width 169 height 41
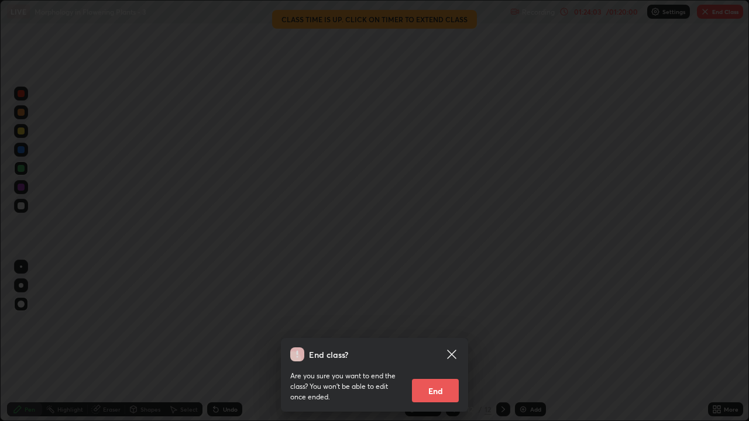
scroll to position [421, 749]
click at [457, 347] on button "End" at bounding box center [435, 390] width 47 height 23
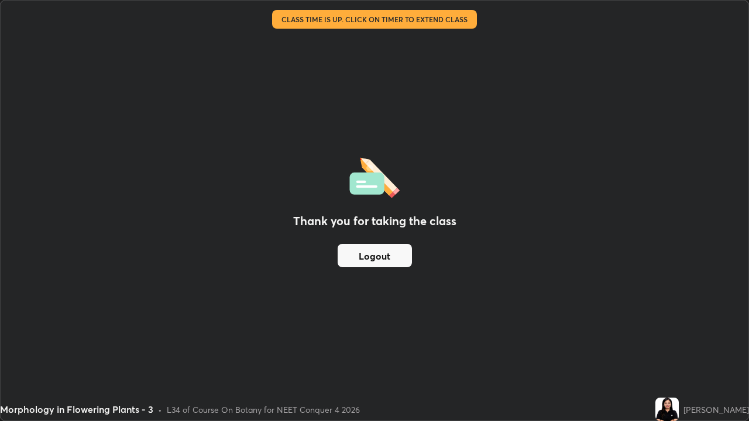
click at [448, 347] on div "Thank you for taking the class Logout" at bounding box center [375, 211] width 748 height 420
click at [402, 259] on button "Logout" at bounding box center [375, 255] width 74 height 23
